Goal: Navigation & Orientation: Find specific page/section

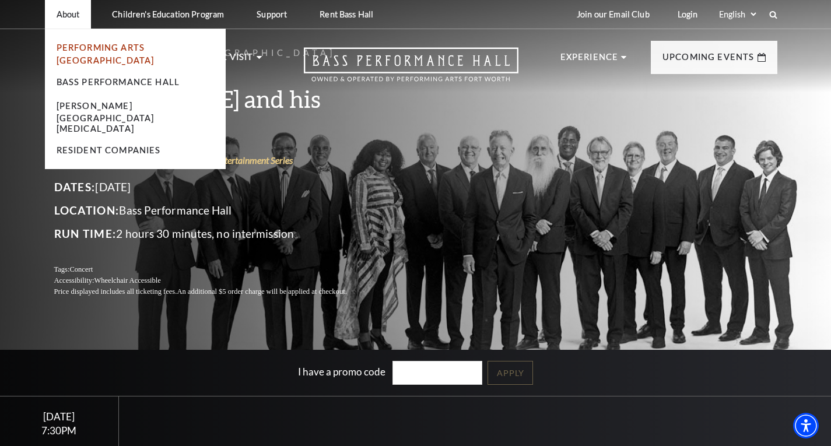
click at [93, 47] on link "Performing Arts [GEOGRAPHIC_DATA]" at bounding box center [106, 54] width 98 height 23
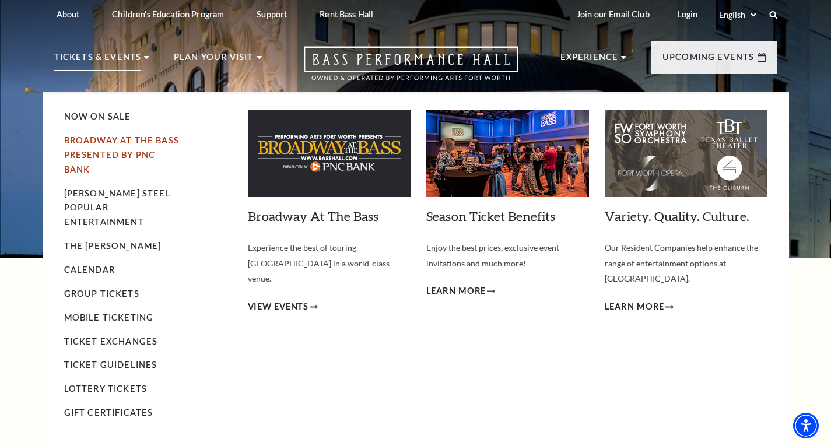
click at [115, 151] on link "Broadway At The Bass presented by PNC Bank" at bounding box center [121, 154] width 115 height 39
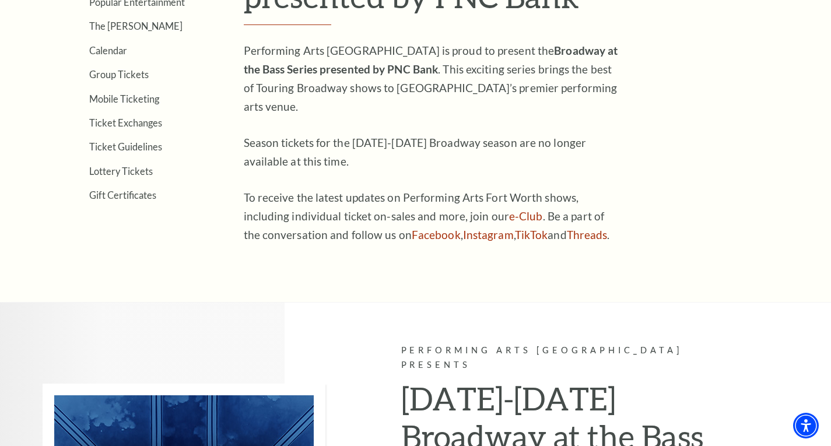
scroll to position [323, 0]
